Goal: Transaction & Acquisition: Purchase product/service

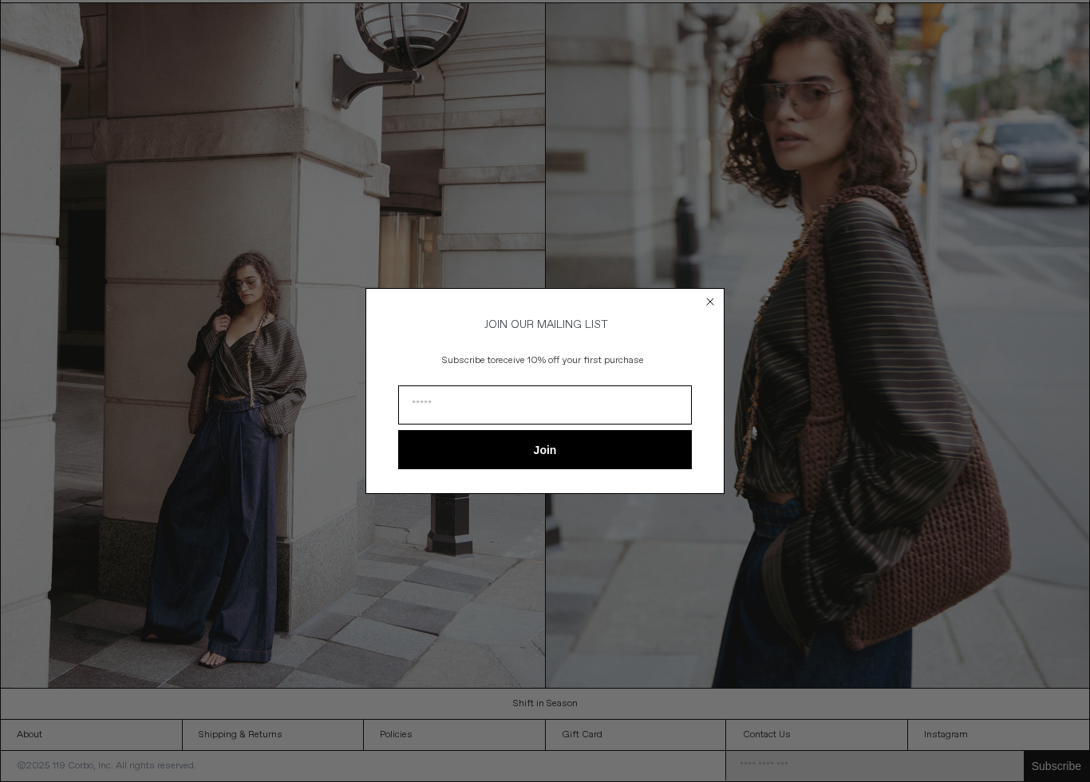
click at [712, 298] on icon "Close dialog" at bounding box center [710, 301] width 6 height 6
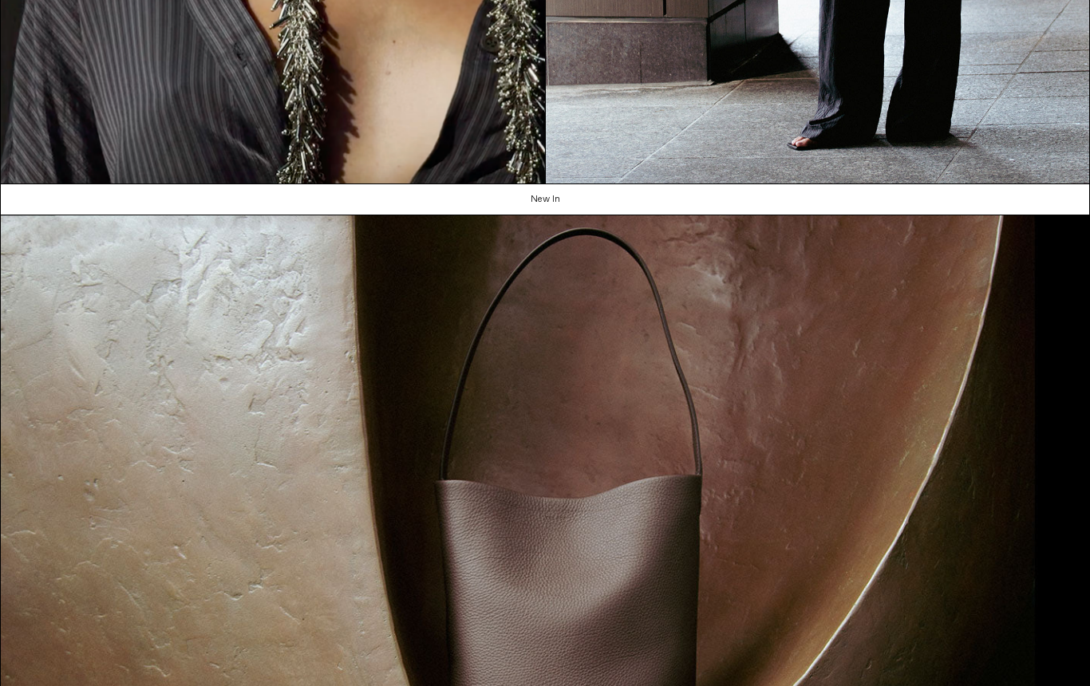
scroll to position [560, 0]
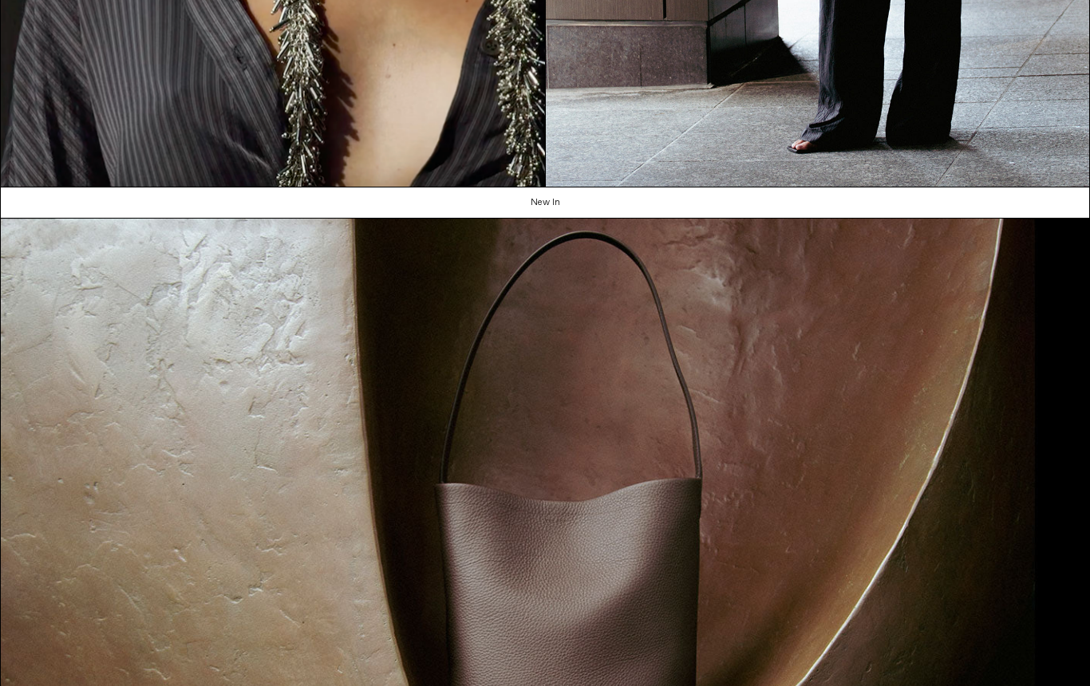
click at [537, 202] on link "New In" at bounding box center [545, 202] width 1089 height 30
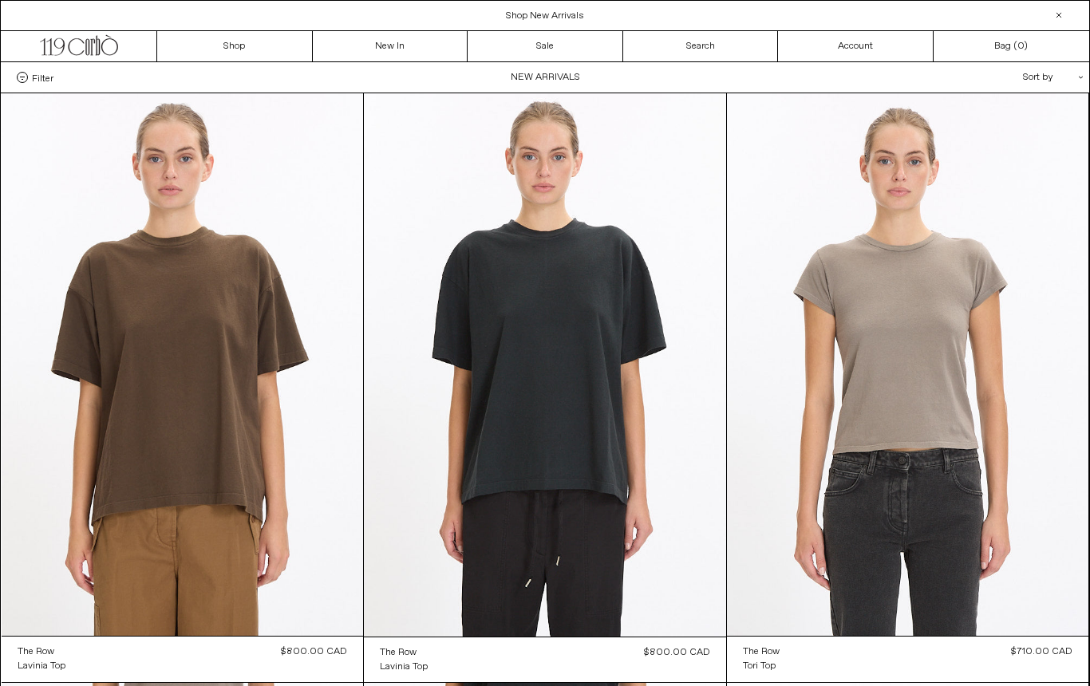
click at [706, 48] on link "Search" at bounding box center [701, 46] width 156 height 30
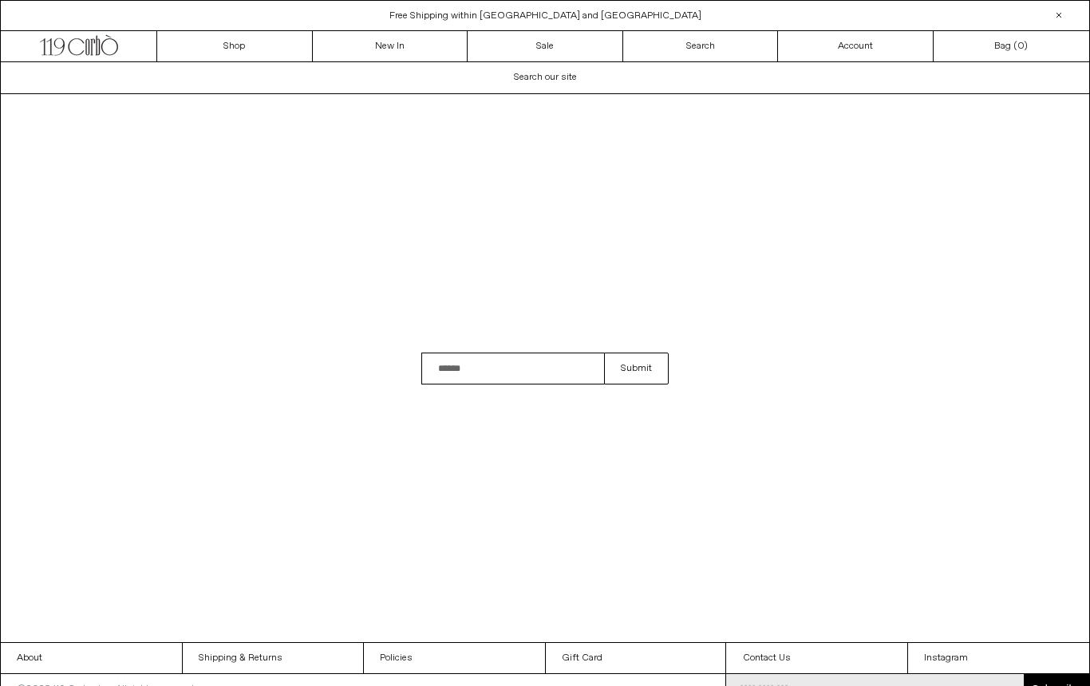
click at [494, 372] on input "Search" at bounding box center [512, 369] width 183 height 32
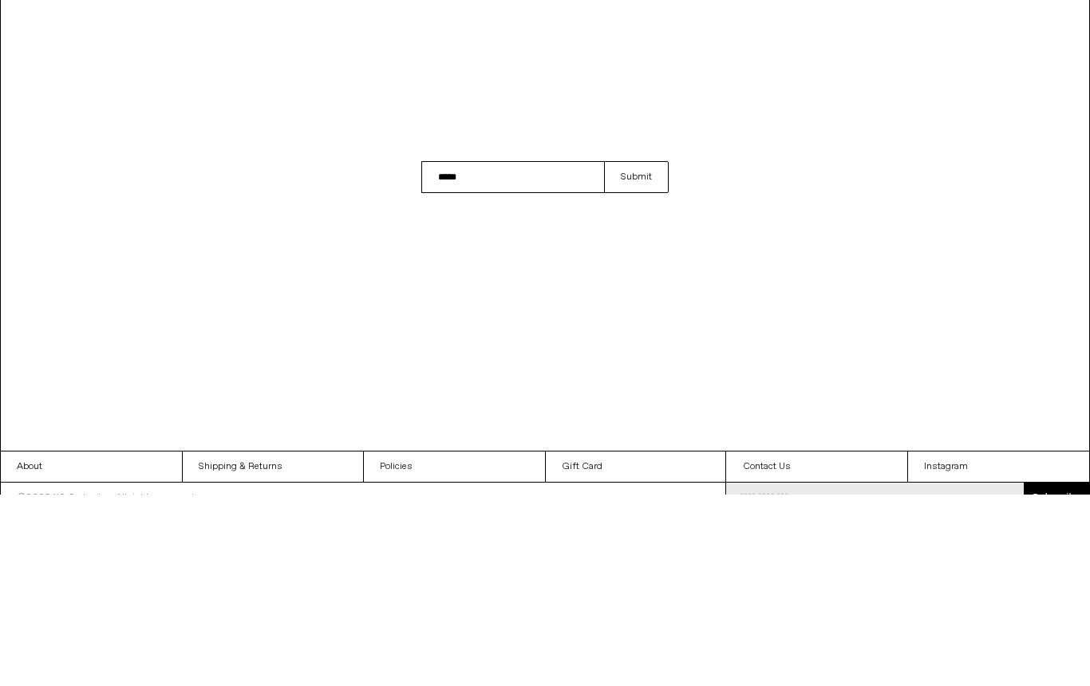
type input "*****"
click at [636, 353] on button "Submit" at bounding box center [636, 369] width 65 height 32
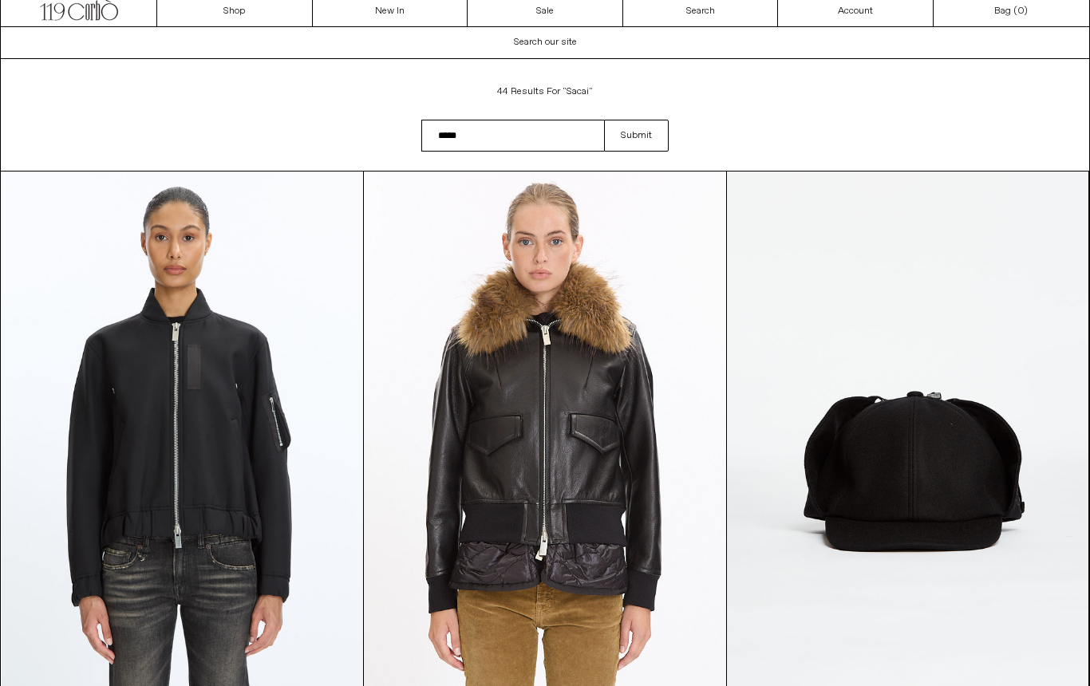
scroll to position [28, 0]
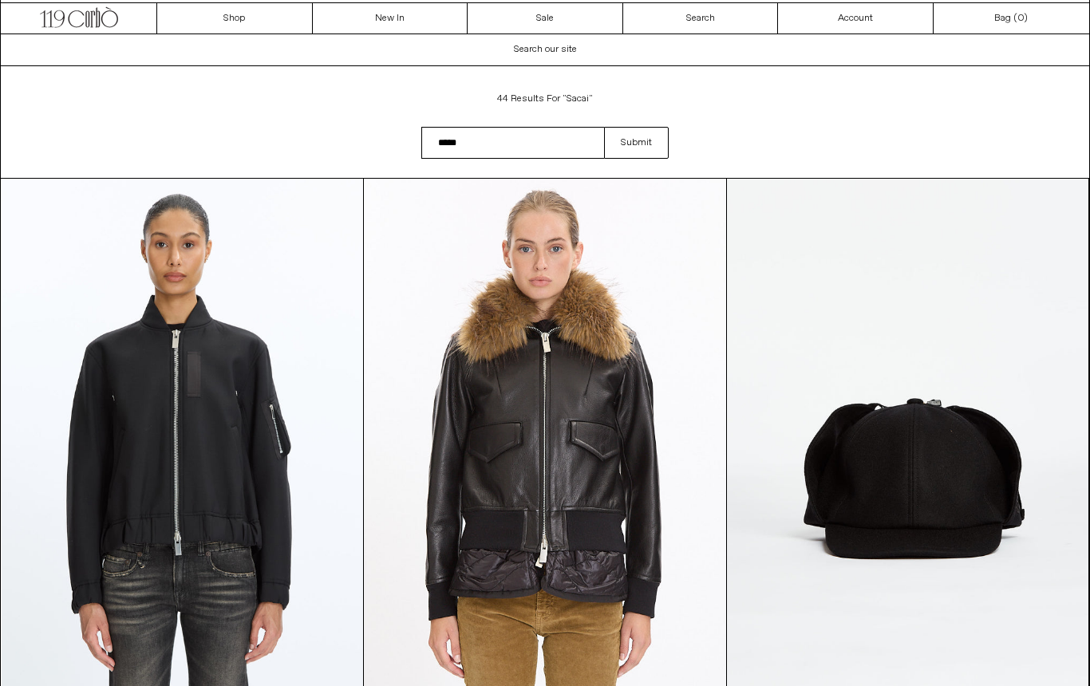
click at [135, 395] on at bounding box center [183, 450] width 362 height 543
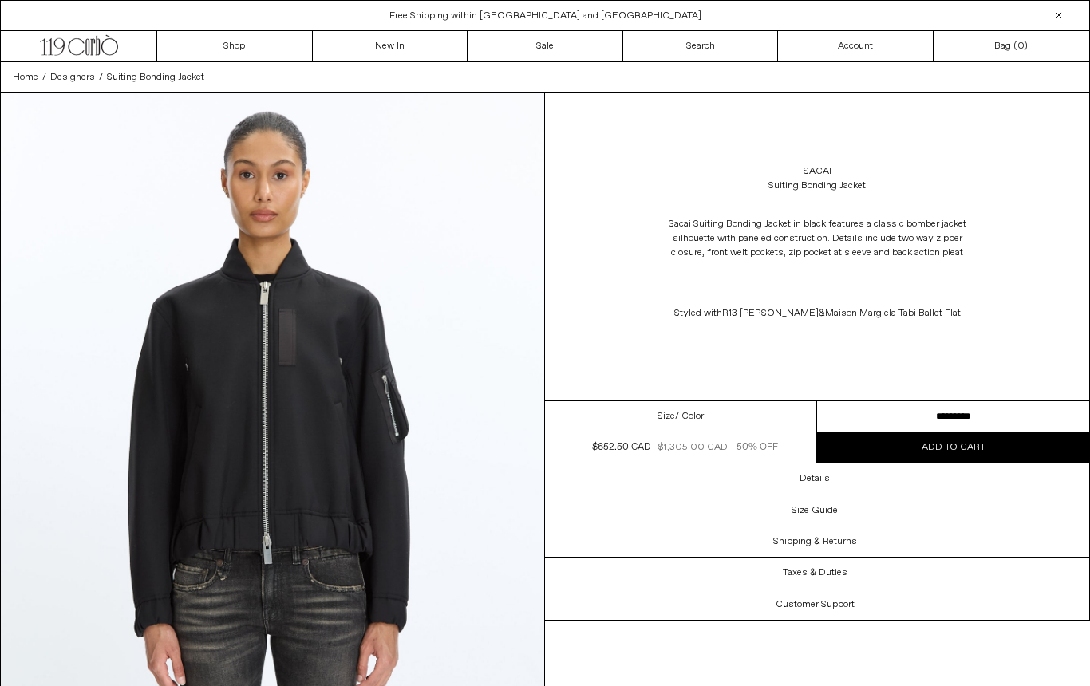
click at [382, 56] on link "New In" at bounding box center [391, 46] width 156 height 30
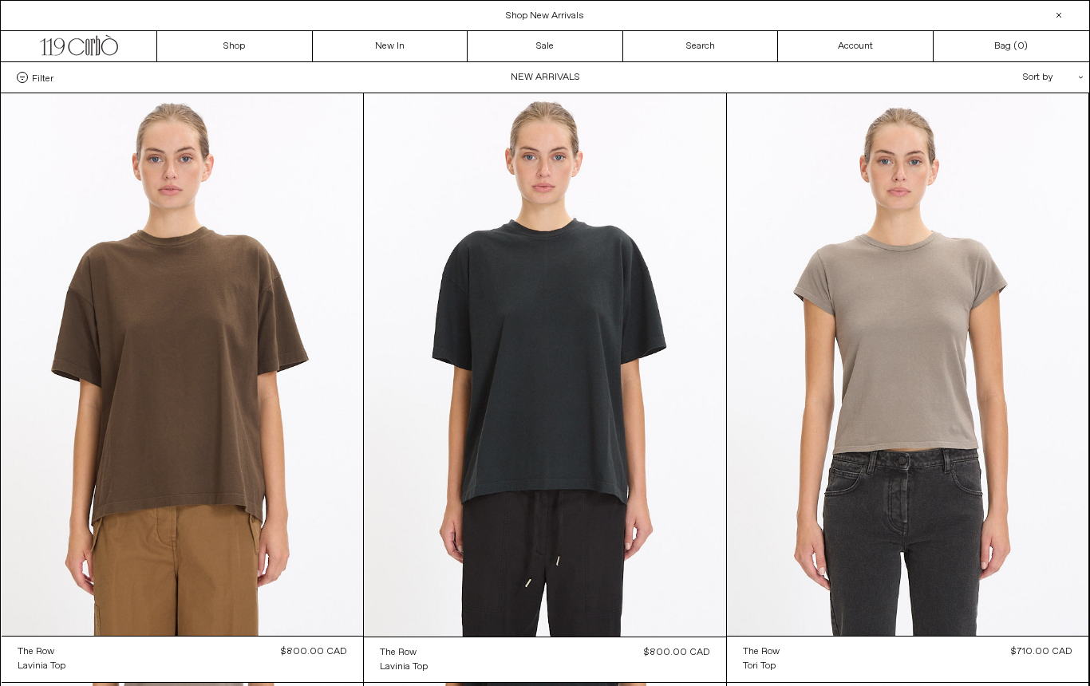
click at [721, 45] on link "Search" at bounding box center [701, 46] width 156 height 30
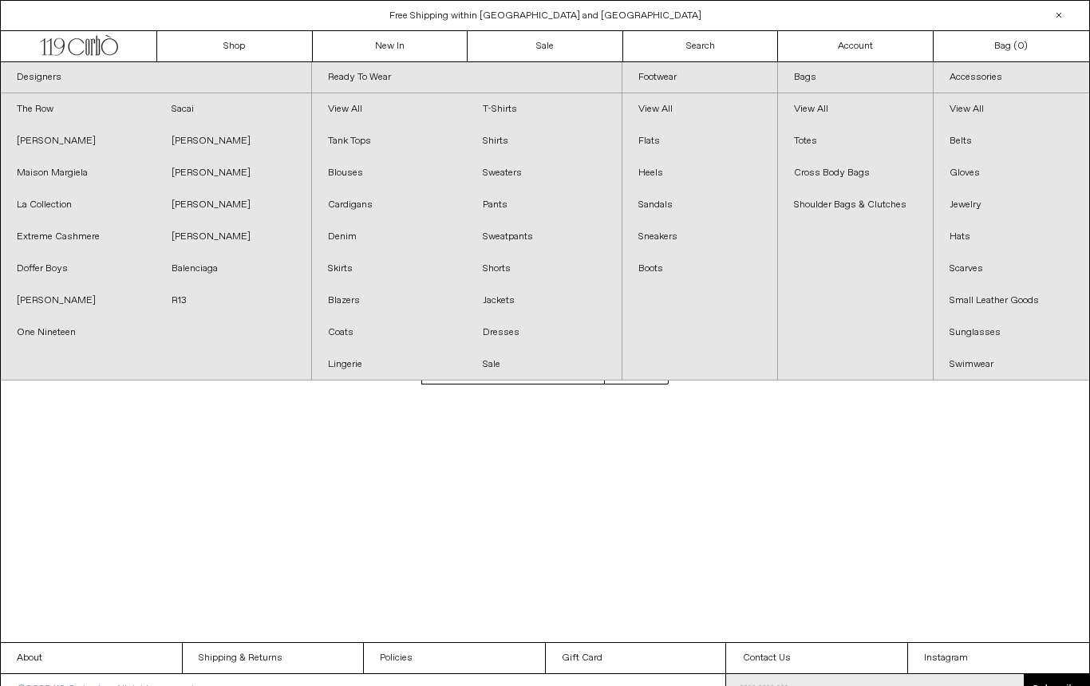
click at [180, 113] on link "Sacai" at bounding box center [233, 109] width 155 height 32
